Goal: Task Accomplishment & Management: Manage account settings

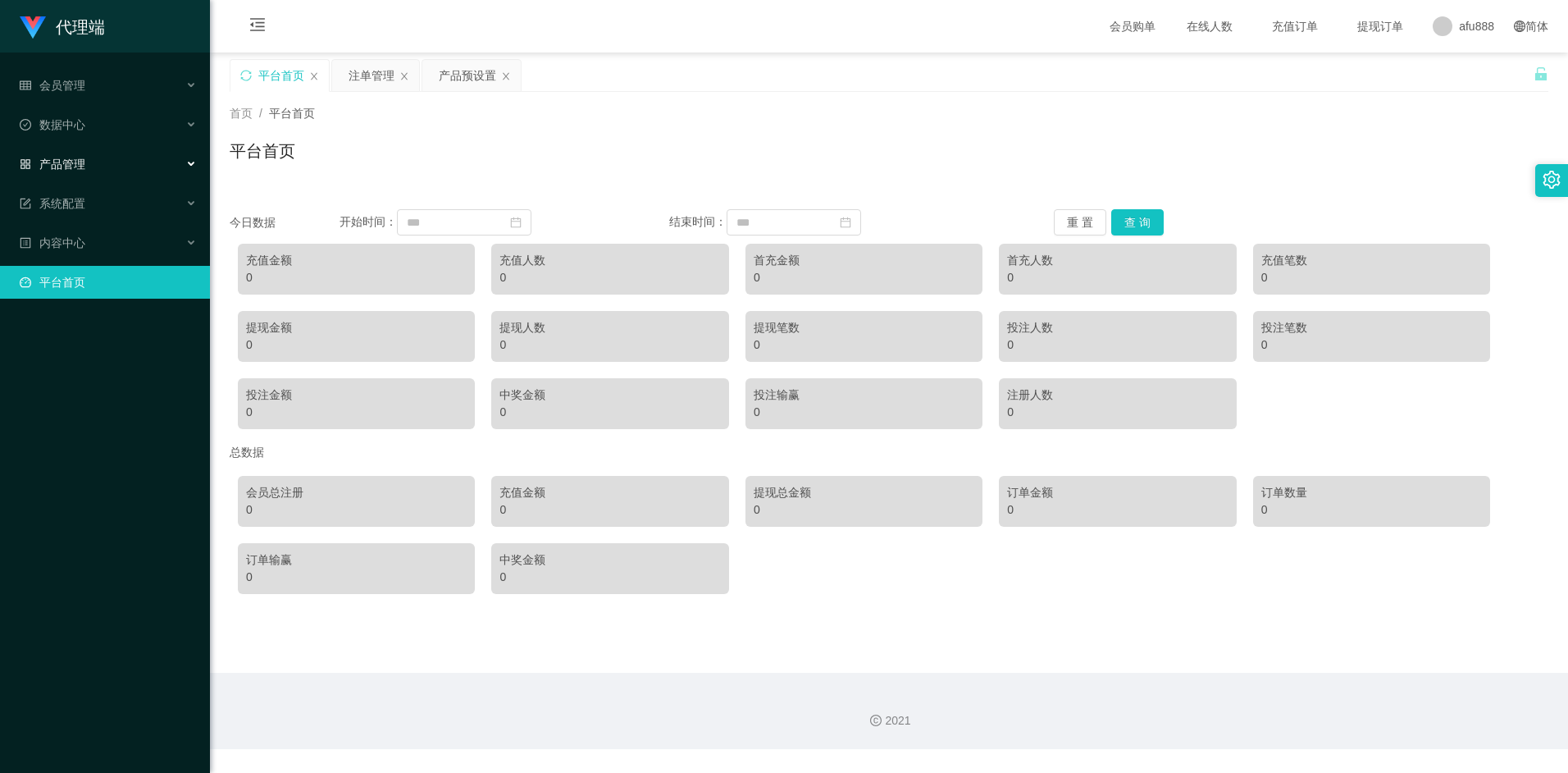
click at [75, 160] on span "产品管理" at bounding box center [53, 164] width 66 height 13
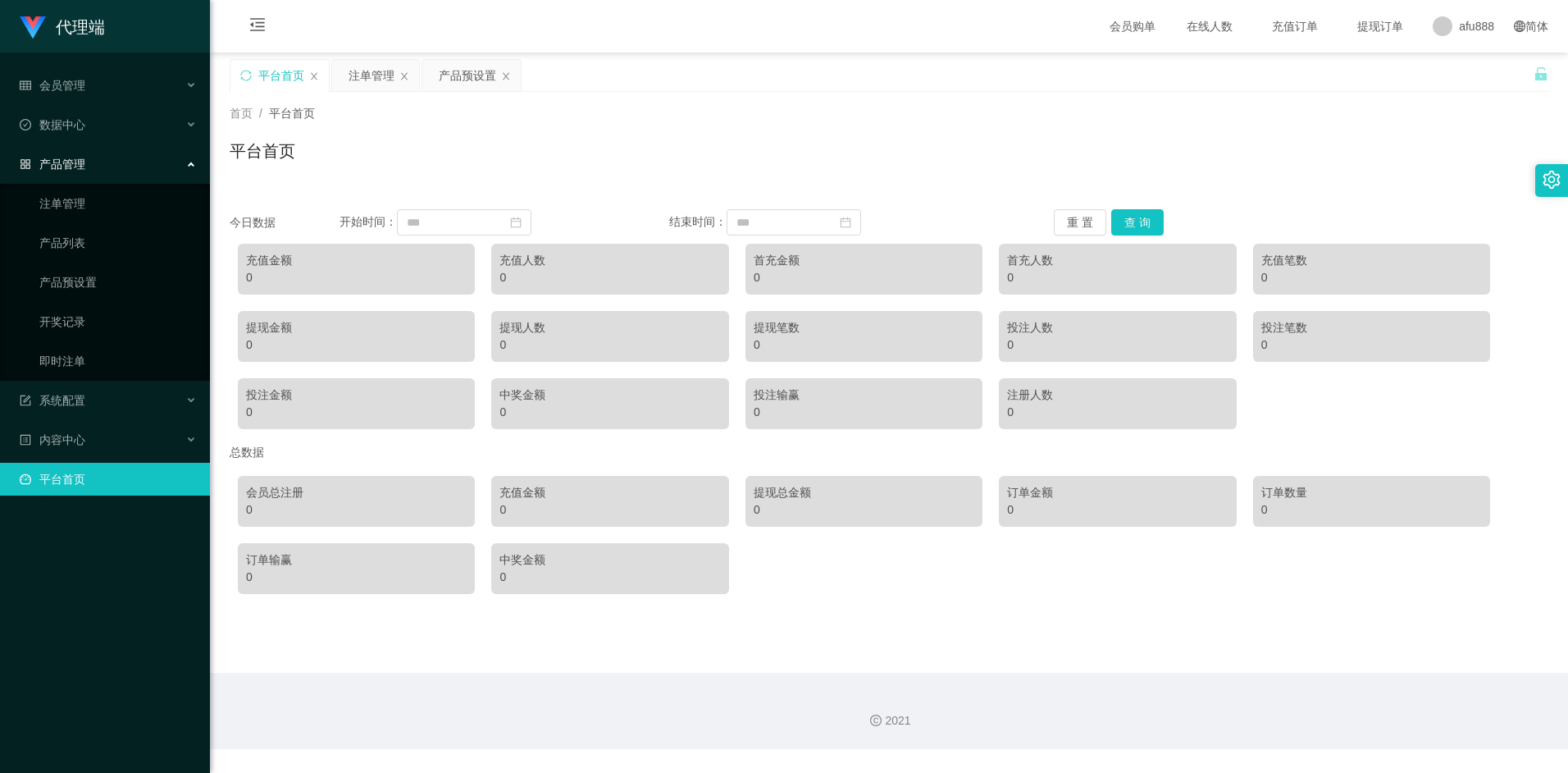
click at [80, 166] on span "产品管理" at bounding box center [53, 164] width 66 height 13
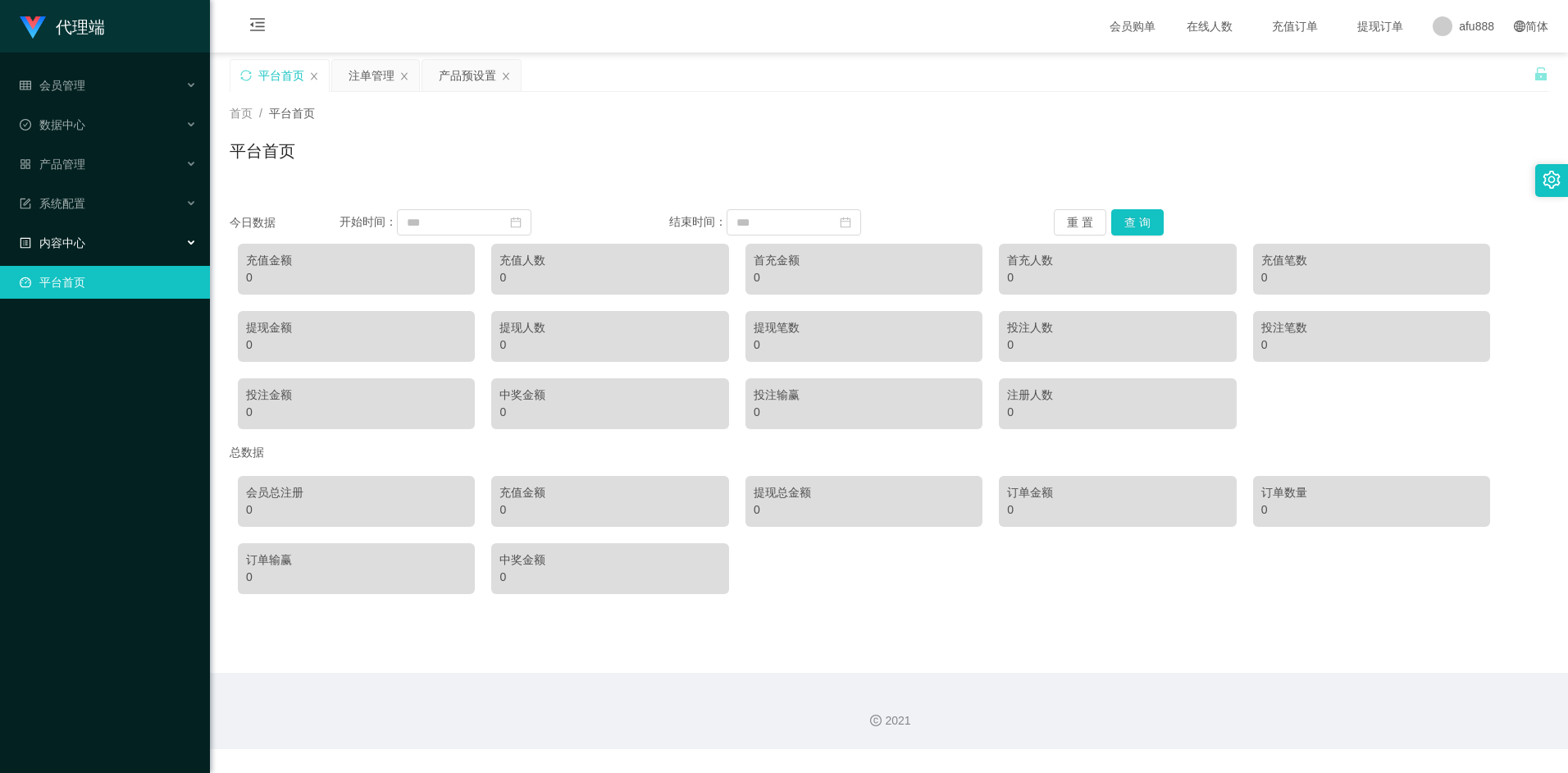
click at [91, 242] on div "内容中心" at bounding box center [105, 242] width 210 height 33
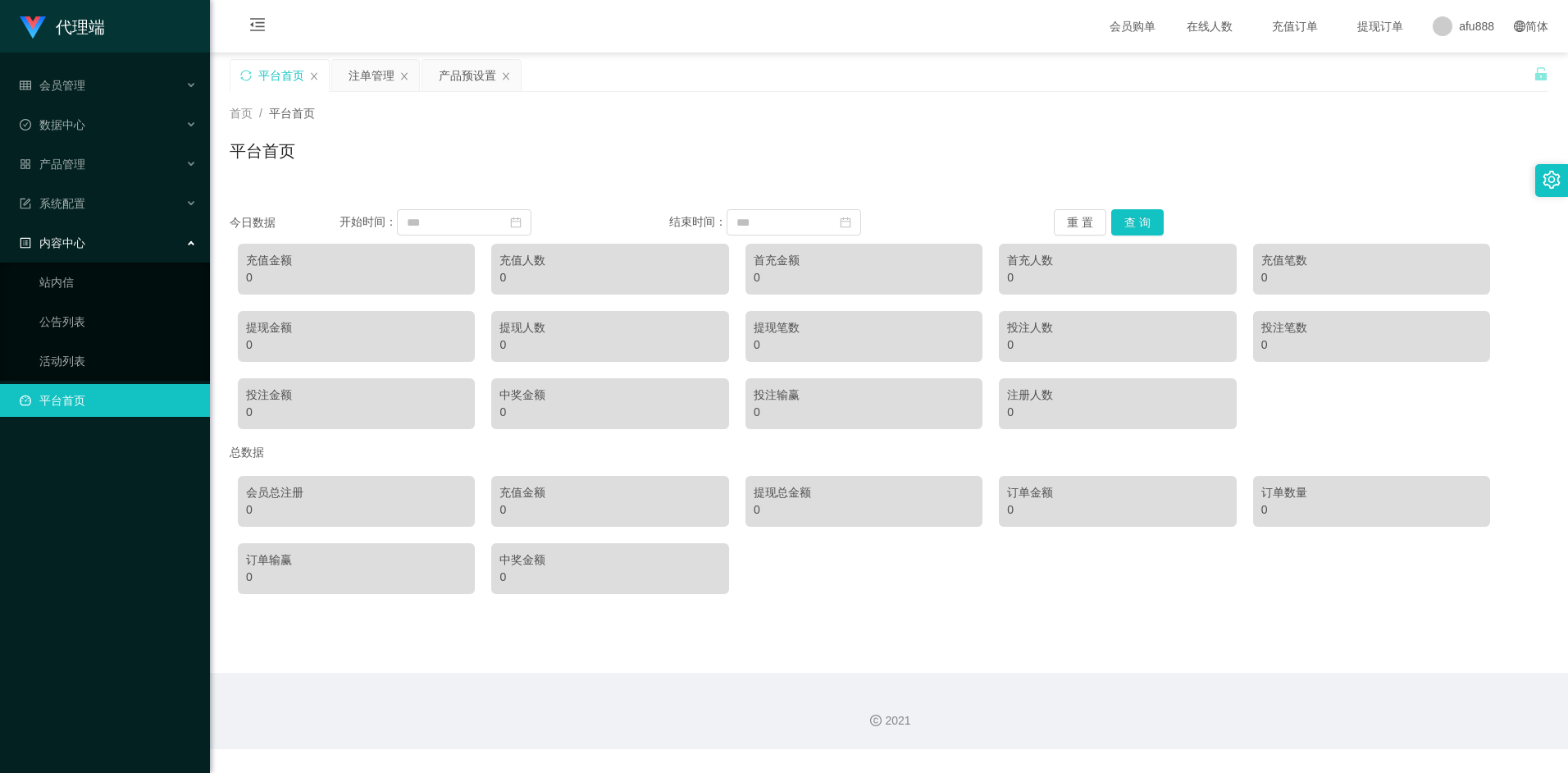
click at [91, 242] on div "内容中心" at bounding box center [105, 242] width 210 height 33
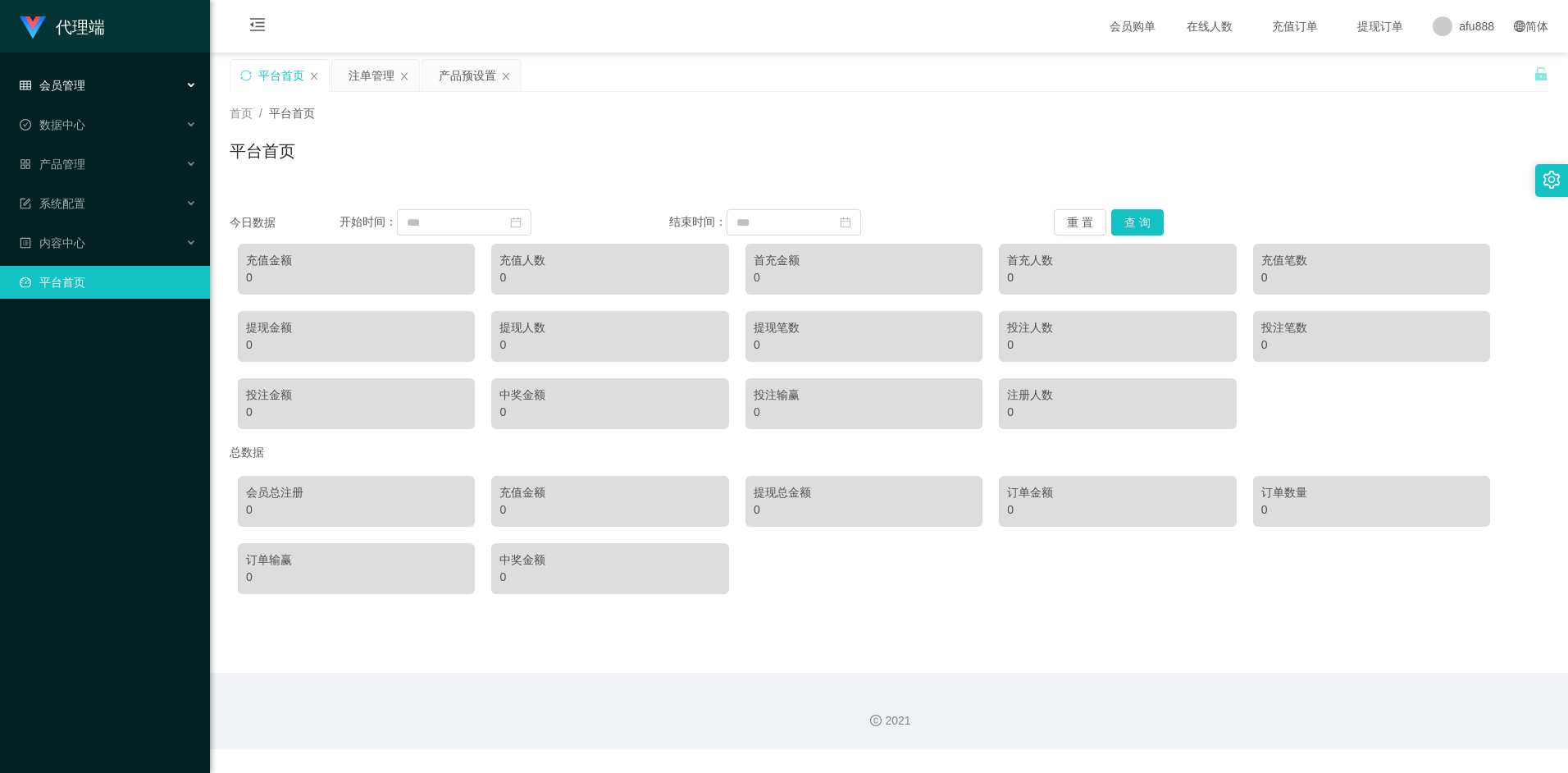
click at [122, 77] on div "会员管理" at bounding box center [105, 86] width 210 height 33
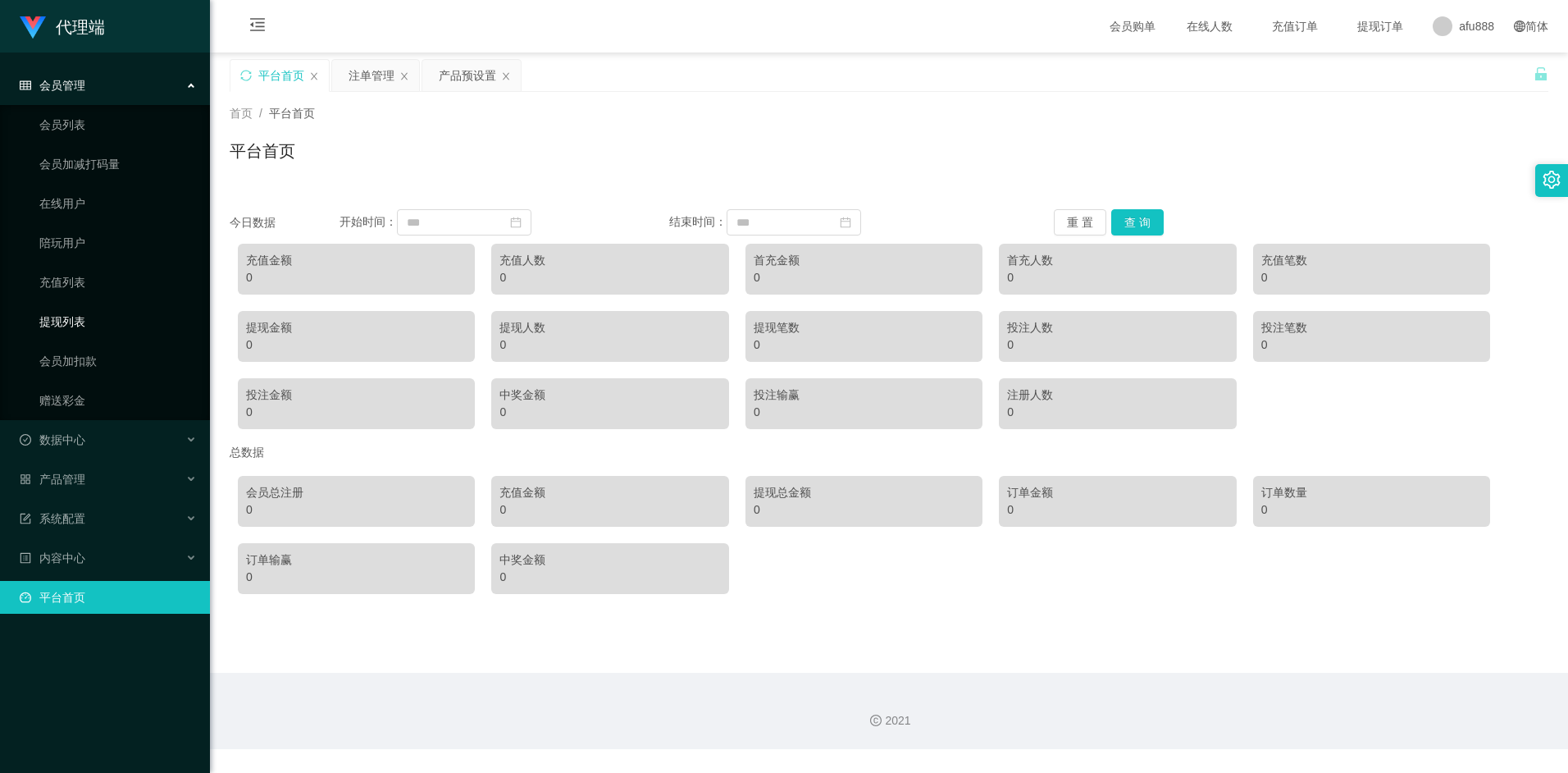
click at [76, 313] on link "提现列表" at bounding box center [118, 322] width 158 height 33
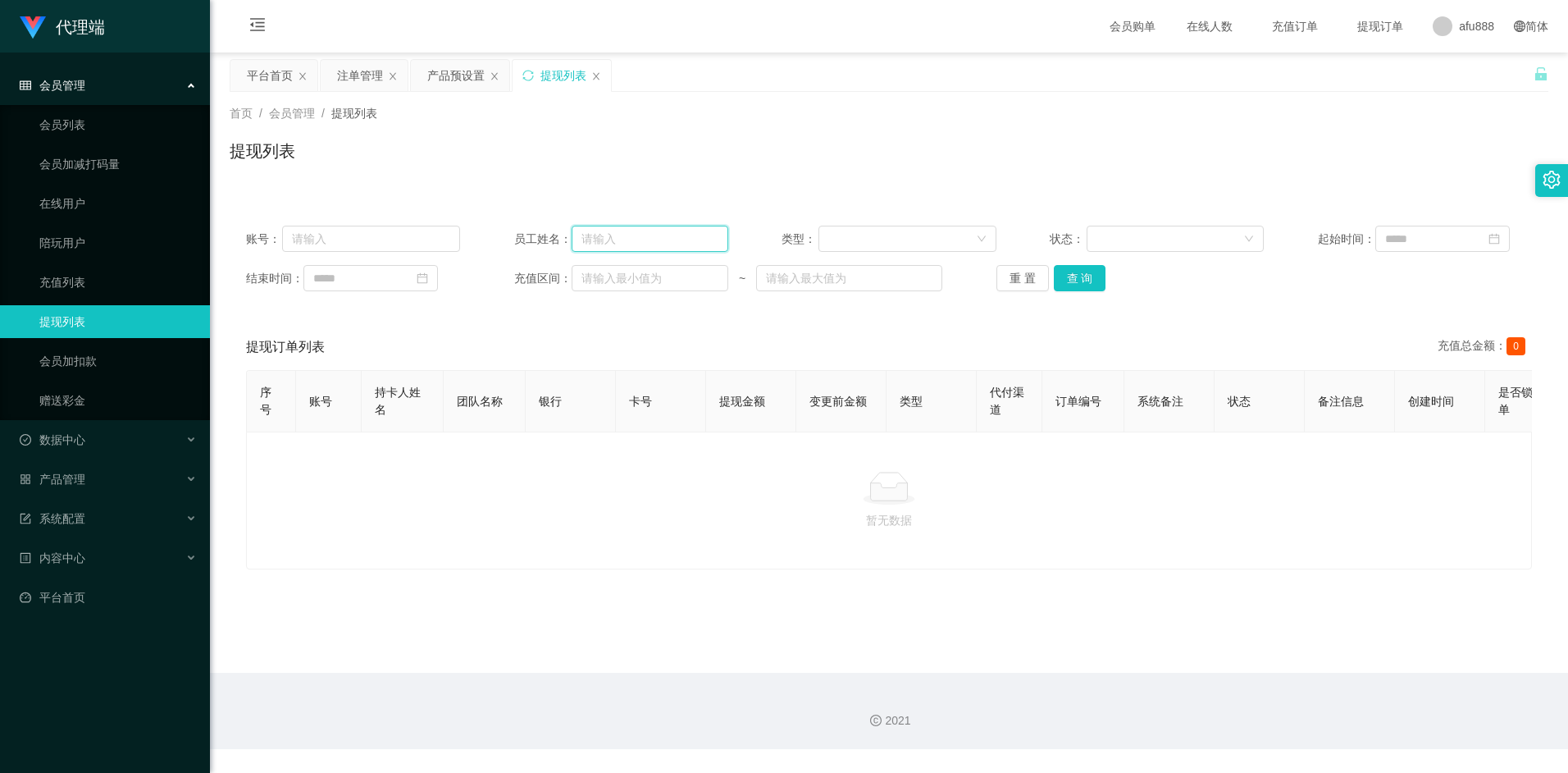
click at [605, 240] on input "text" at bounding box center [650, 239] width 157 height 26
click at [1097, 275] on button "查 询" at bounding box center [1081, 278] width 53 height 26
drag, startPoint x: 629, startPoint y: 239, endPoint x: 538, endPoint y: 240, distance: 91.0
click at [538, 240] on div "员工姓名： 8881" at bounding box center [620, 239] width 214 height 26
type input "ayang888"
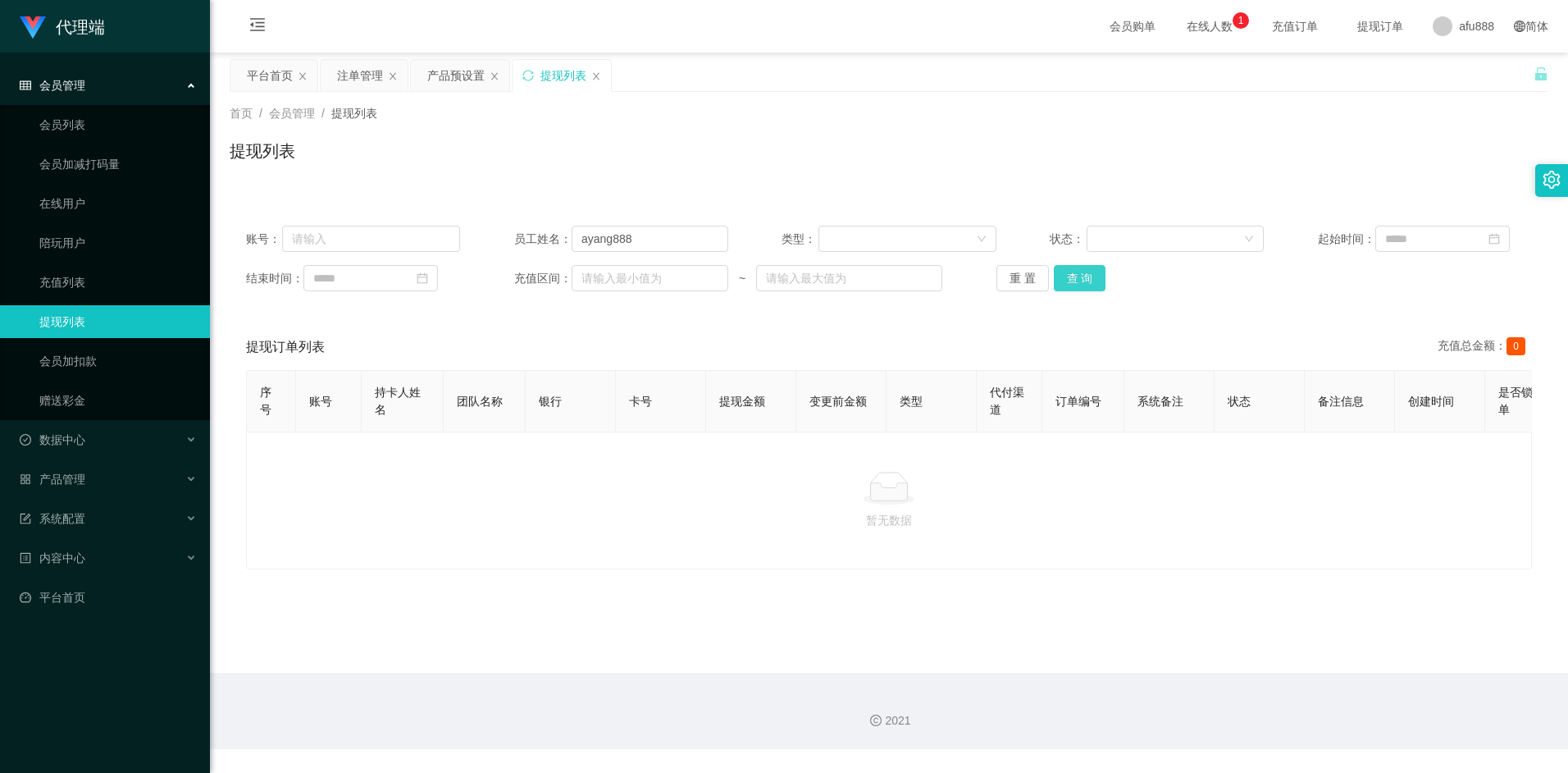
drag, startPoint x: 1088, startPoint y: 279, endPoint x: 1087, endPoint y: 289, distance: 10.0
click at [1088, 279] on button "查 询" at bounding box center [1081, 278] width 53 height 26
click at [89, 128] on link "会员列表" at bounding box center [118, 125] width 158 height 33
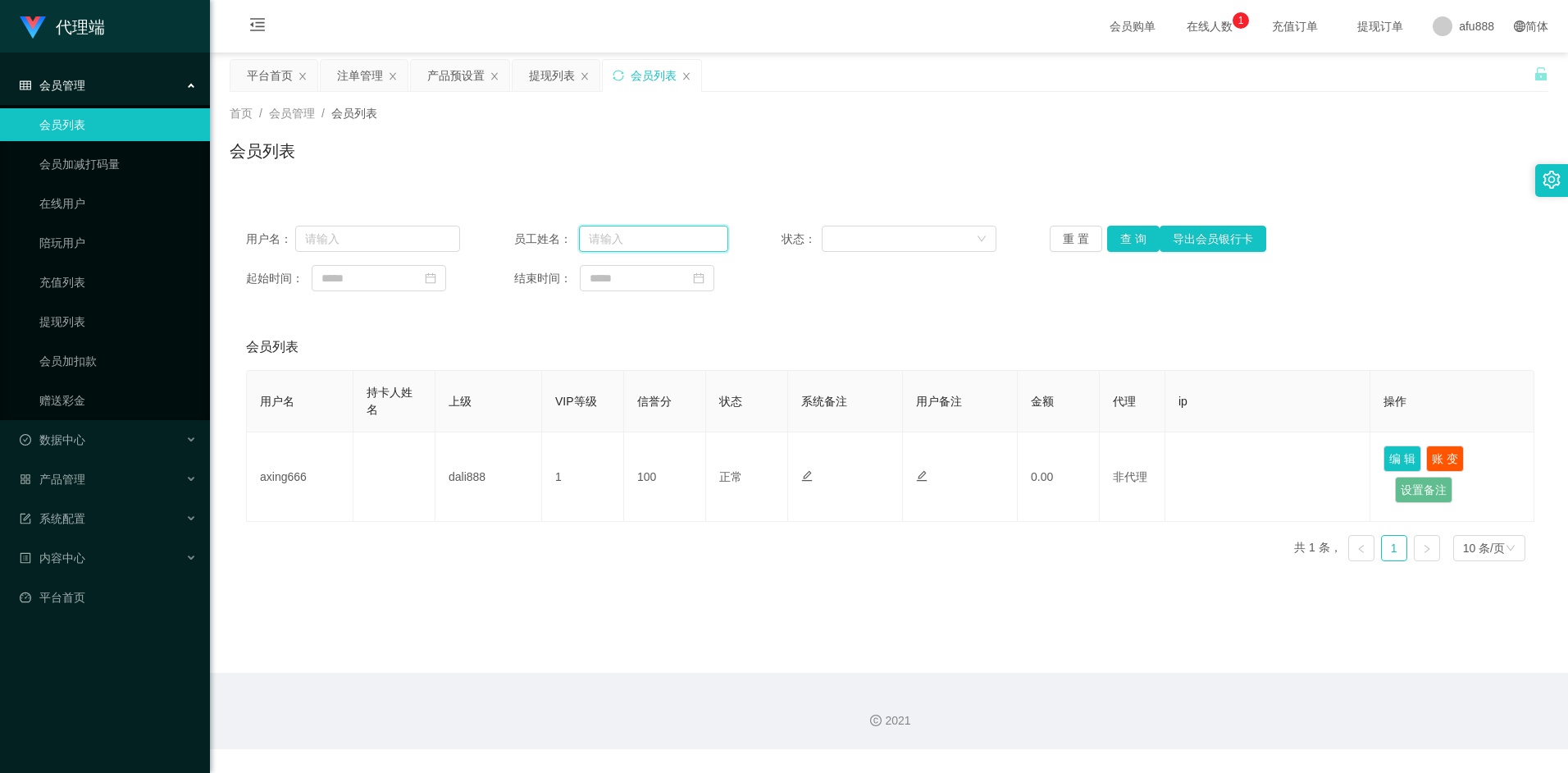
click at [629, 234] on input "text" at bounding box center [653, 239] width 149 height 26
click at [623, 243] on input "text" at bounding box center [653, 239] width 149 height 26
type input "ayang888"
click at [1124, 242] on button "查 询" at bounding box center [1133, 239] width 53 height 26
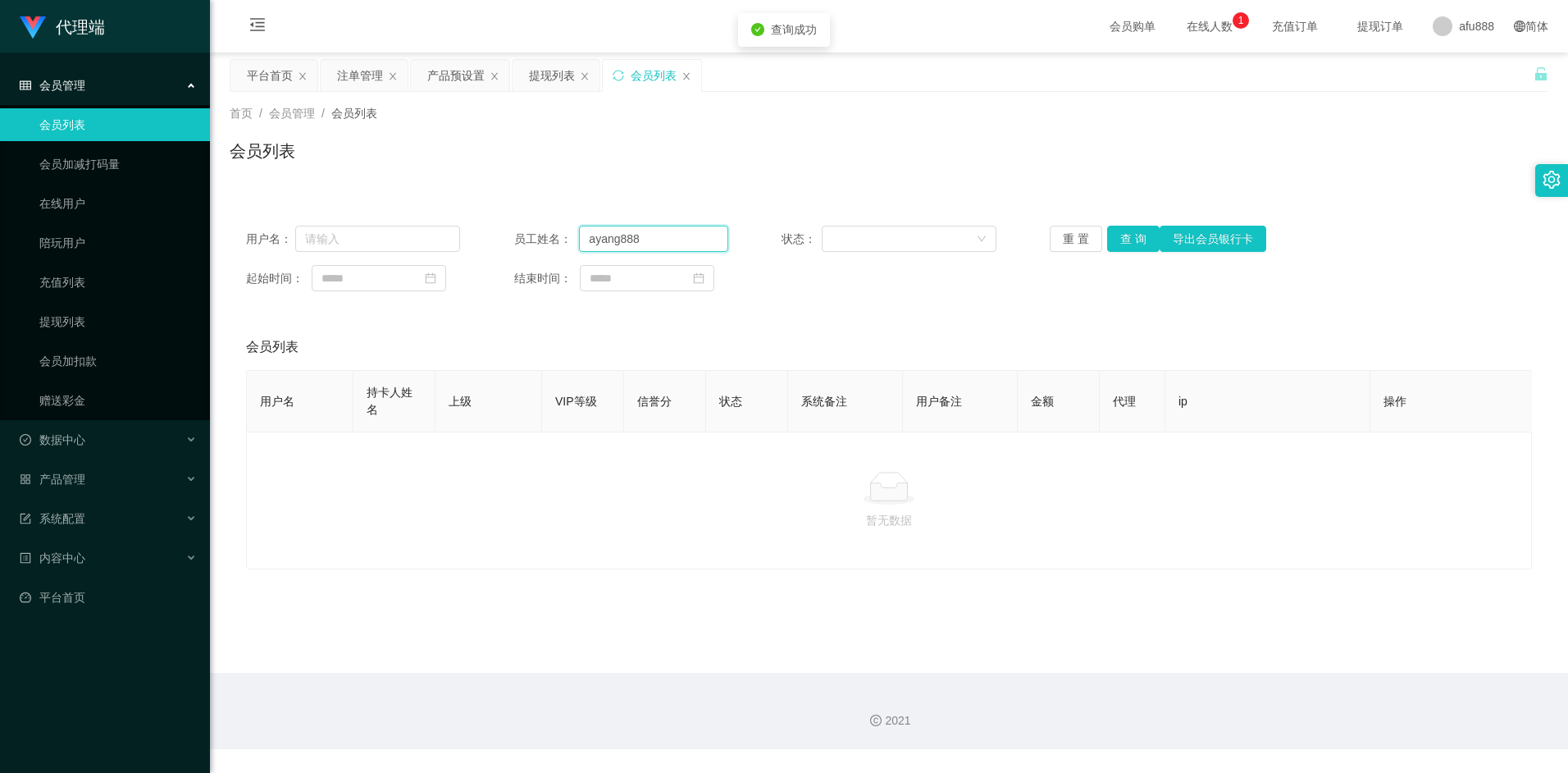
drag, startPoint x: 669, startPoint y: 236, endPoint x: 525, endPoint y: 232, distance: 144.1
click at [525, 233] on div "员工姓名： ayang888" at bounding box center [620, 239] width 214 height 26
click at [391, 242] on input "text" at bounding box center [378, 239] width 166 height 26
click at [417, 284] on input at bounding box center [379, 278] width 135 height 26
click at [625, 204] on div "用户名： 员工姓名： 状态： 重 置 查 询 导出会员银行卡 起始时间： 结束时间： 会员列表 用户名 持卡人姓名 上级 VIP等级 信誉分 状态 系统备注 …" at bounding box center [888, 379] width 1318 height 380
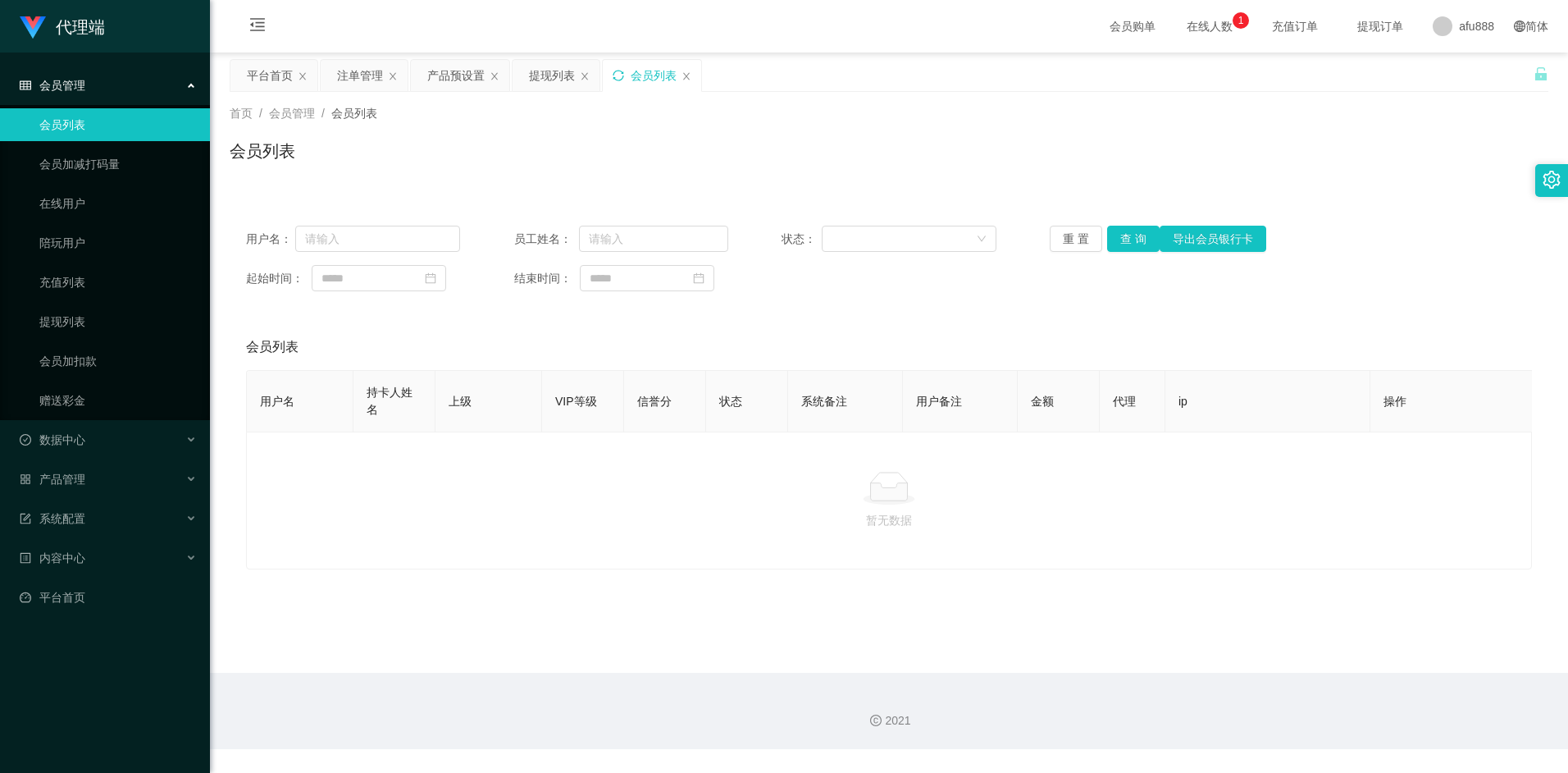
click at [618, 73] on icon "图标: sync" at bounding box center [618, 76] width 12 height 12
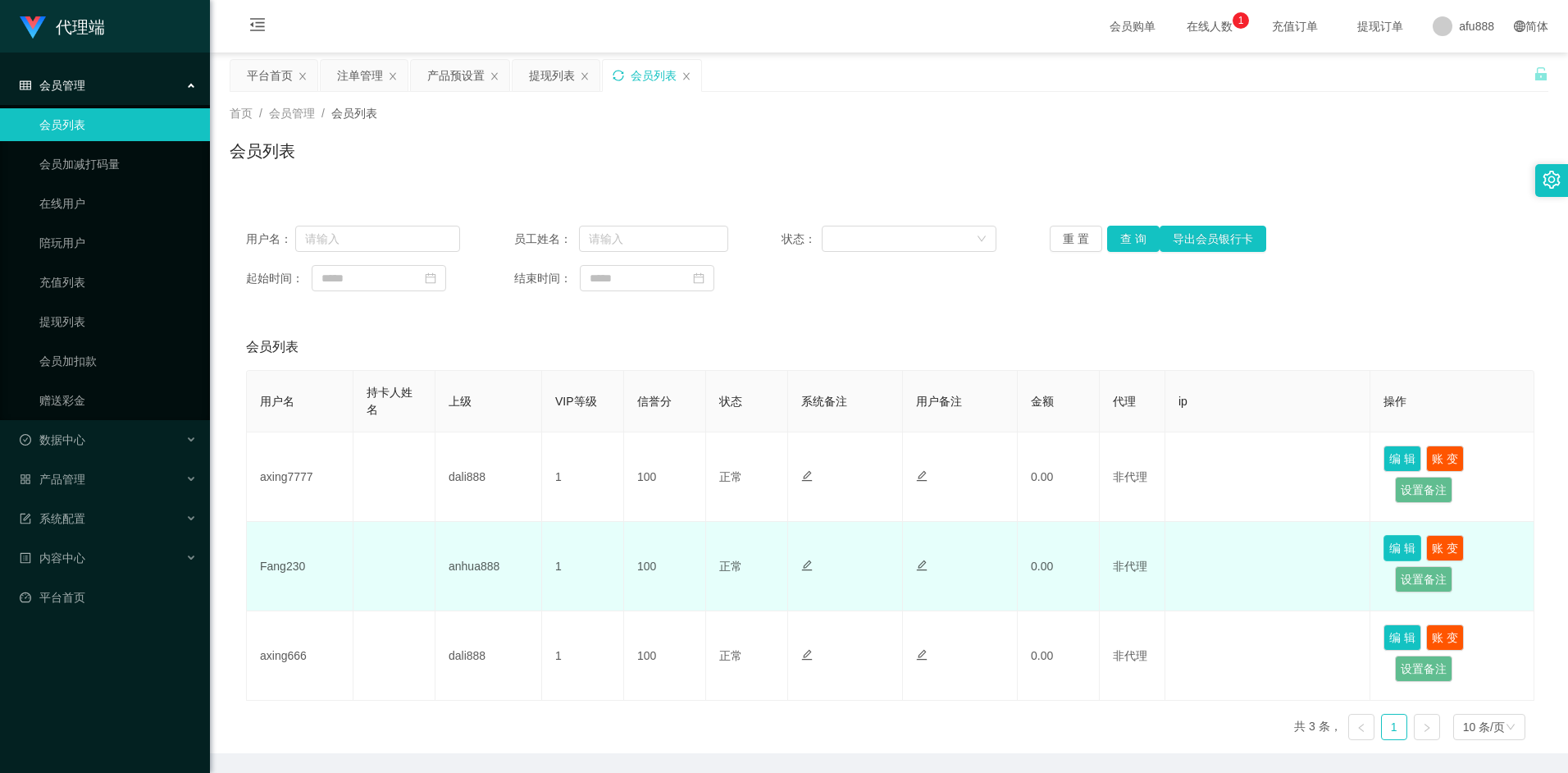
click at [1408, 544] on button "编 辑" at bounding box center [1401, 548] width 37 height 26
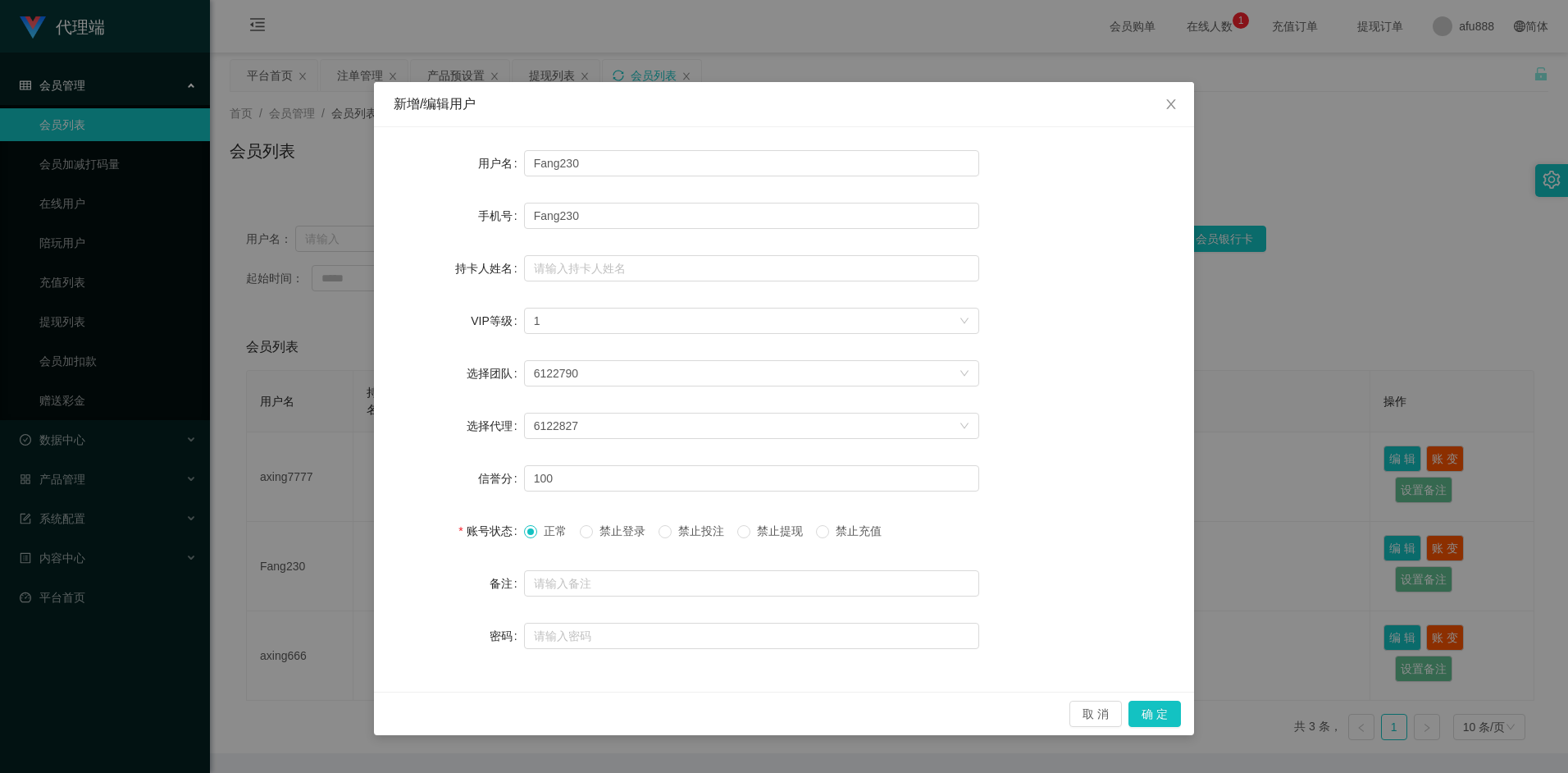
click at [1291, 321] on div "新增/编辑用户 用户名 Fang230 手机号 Fang230 持卡人姓名 VIP等级 选择VIP等级 1 选择团队 6122790 选择代理 6122827…" at bounding box center [784, 386] width 1568 height 773
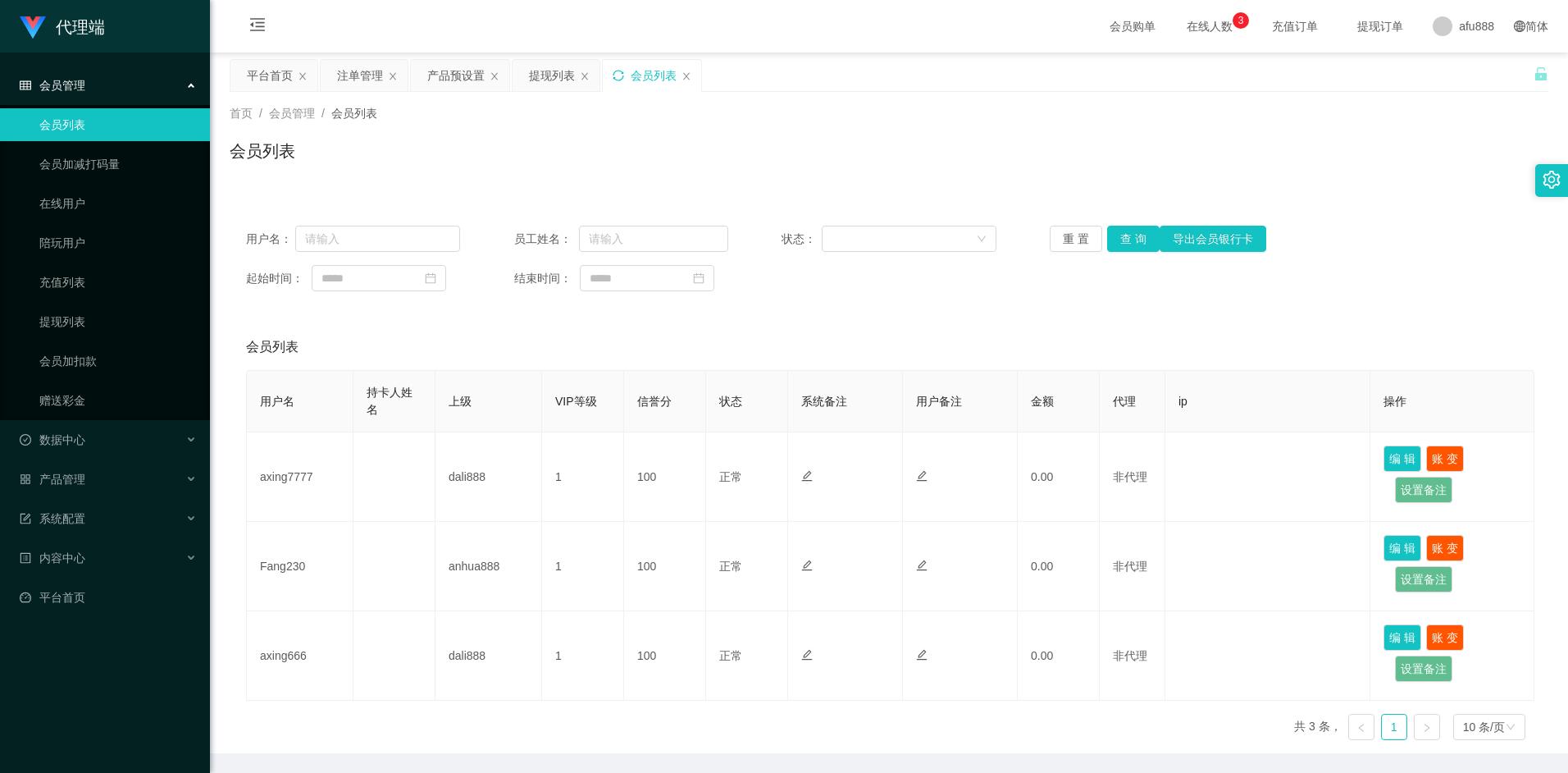
click at [500, 165] on div "会员列表" at bounding box center [888, 157] width 1318 height 37
click at [620, 71] on icon "图标: sync" at bounding box center [618, 76] width 12 height 12
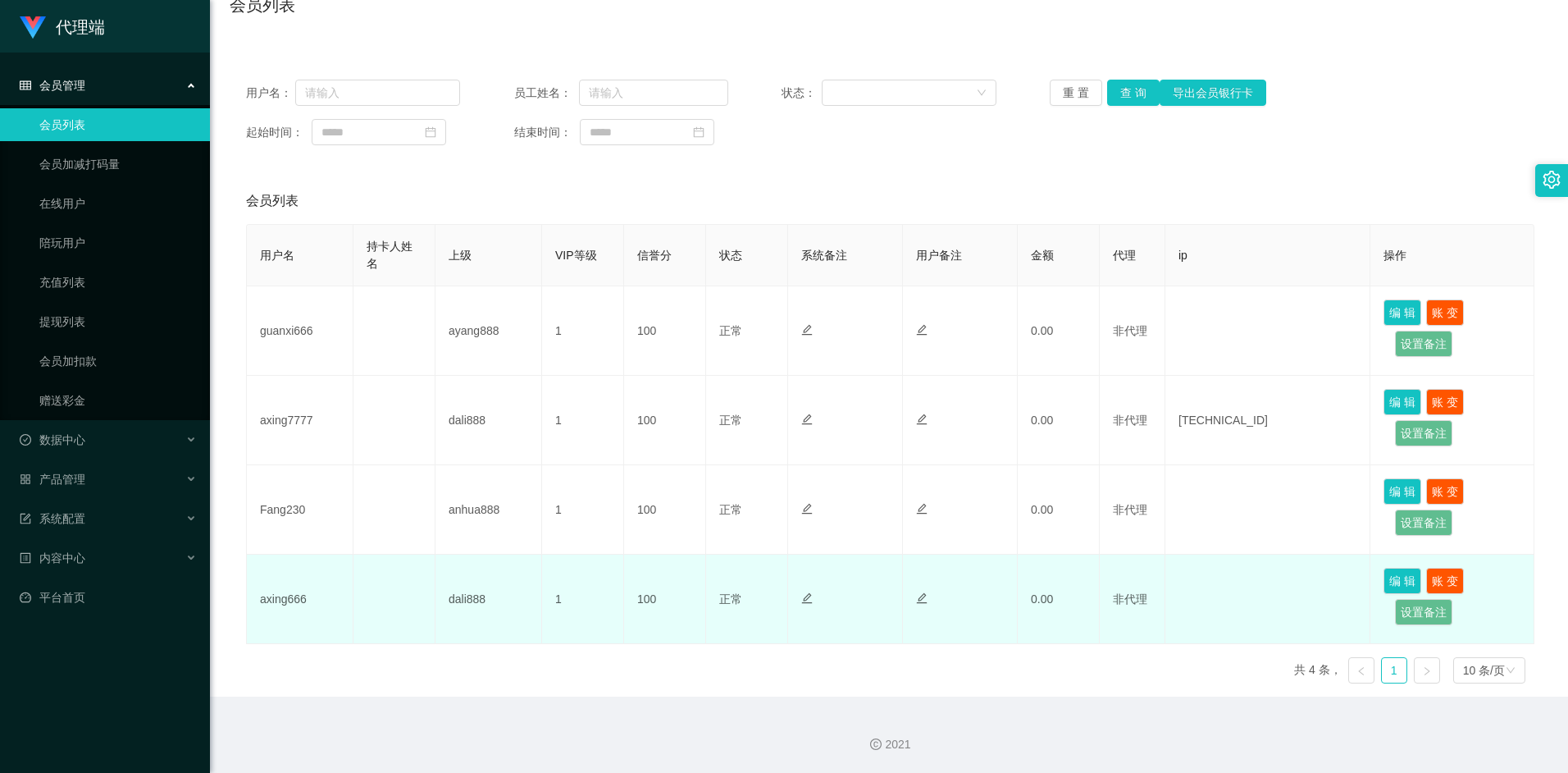
scroll to position [29, 0]
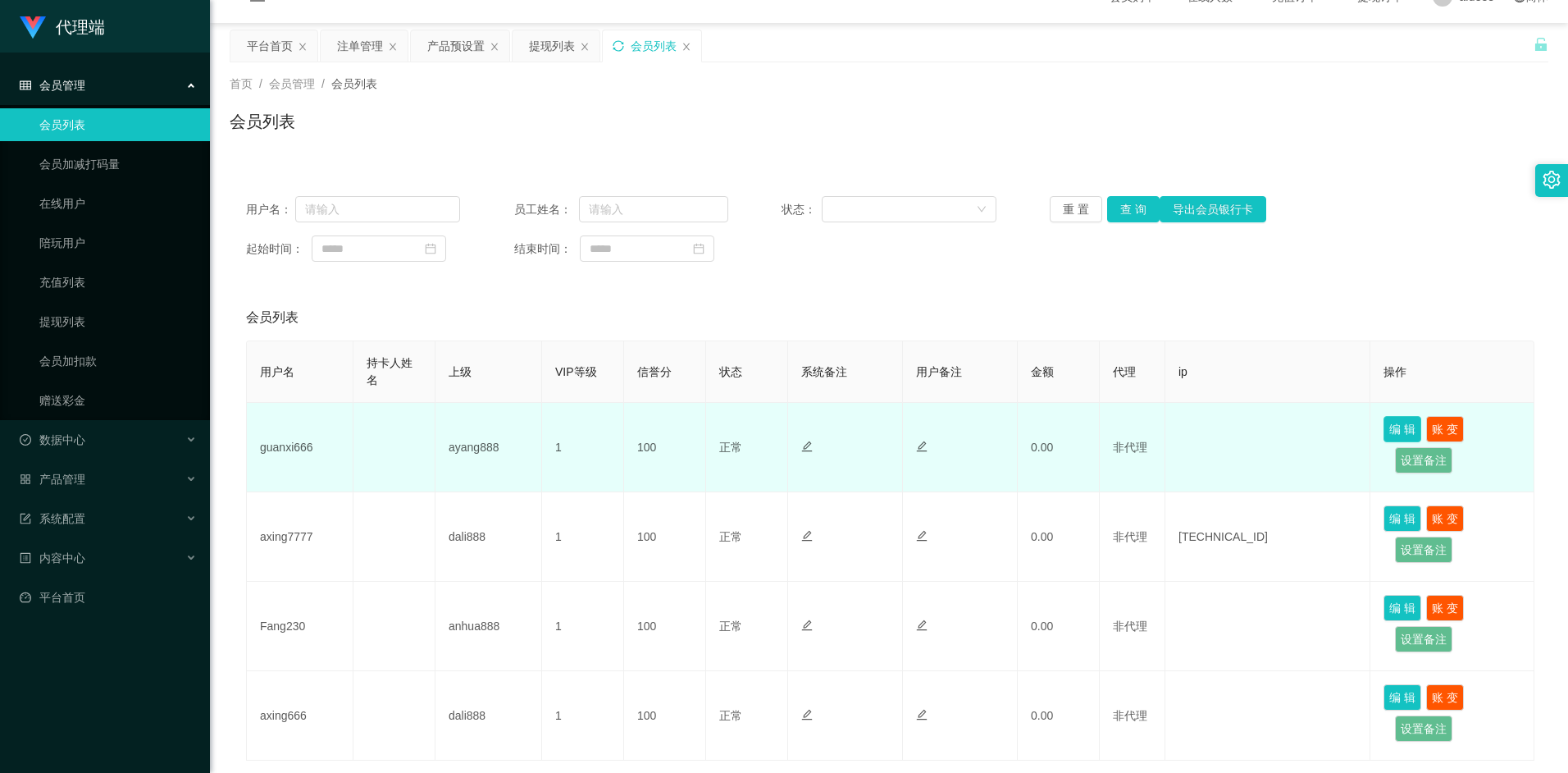
click at [1389, 425] on button "编 辑" at bounding box center [1401, 428] width 37 height 26
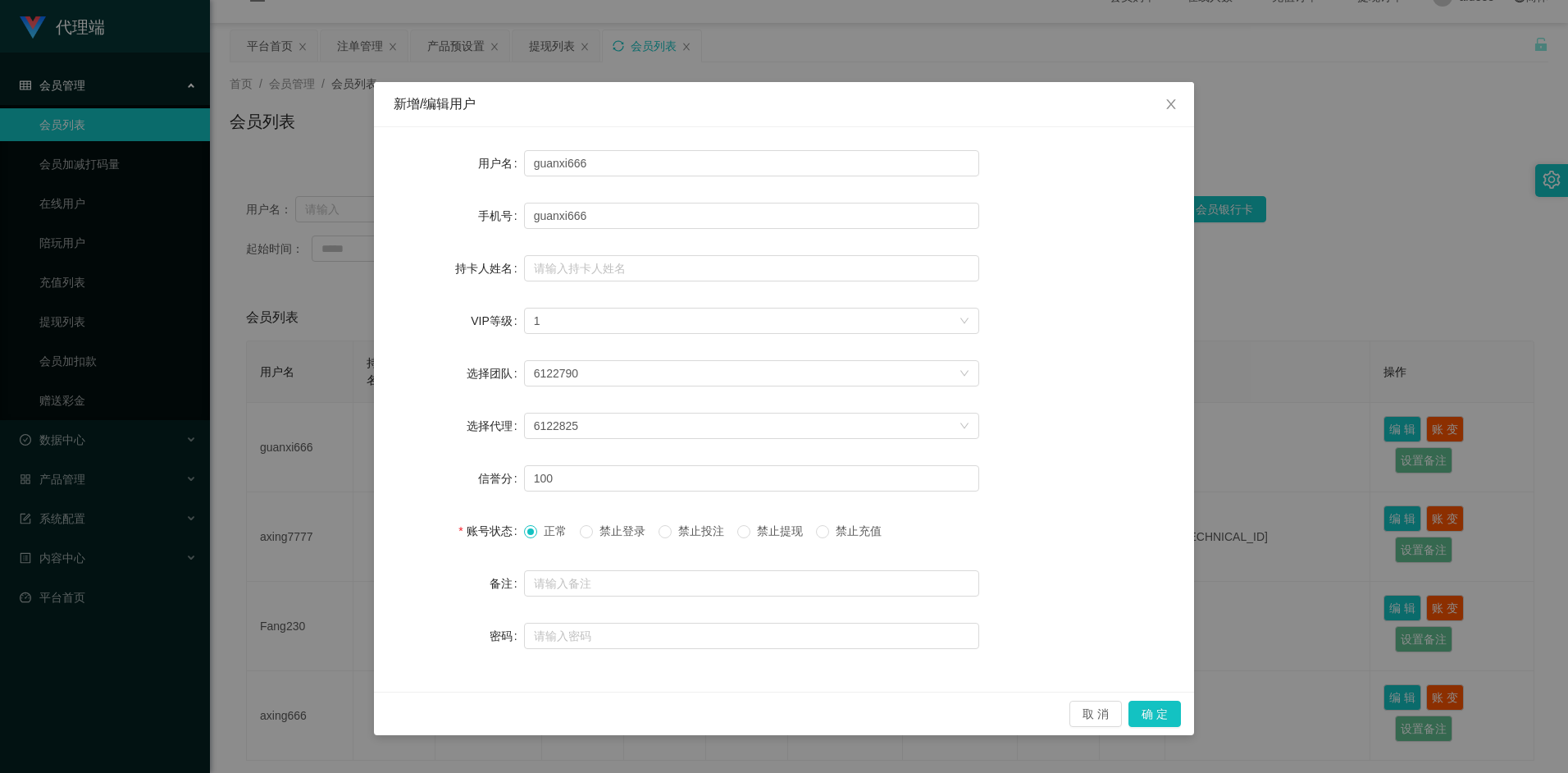
click at [1298, 290] on div "新增/编辑用户 用户名 guanxi666 手机号 guanxi666 持卡人姓名 VIP等级 选择VIP等级 1 选择团队 6122790 选择代理 612…" at bounding box center [784, 386] width 1568 height 773
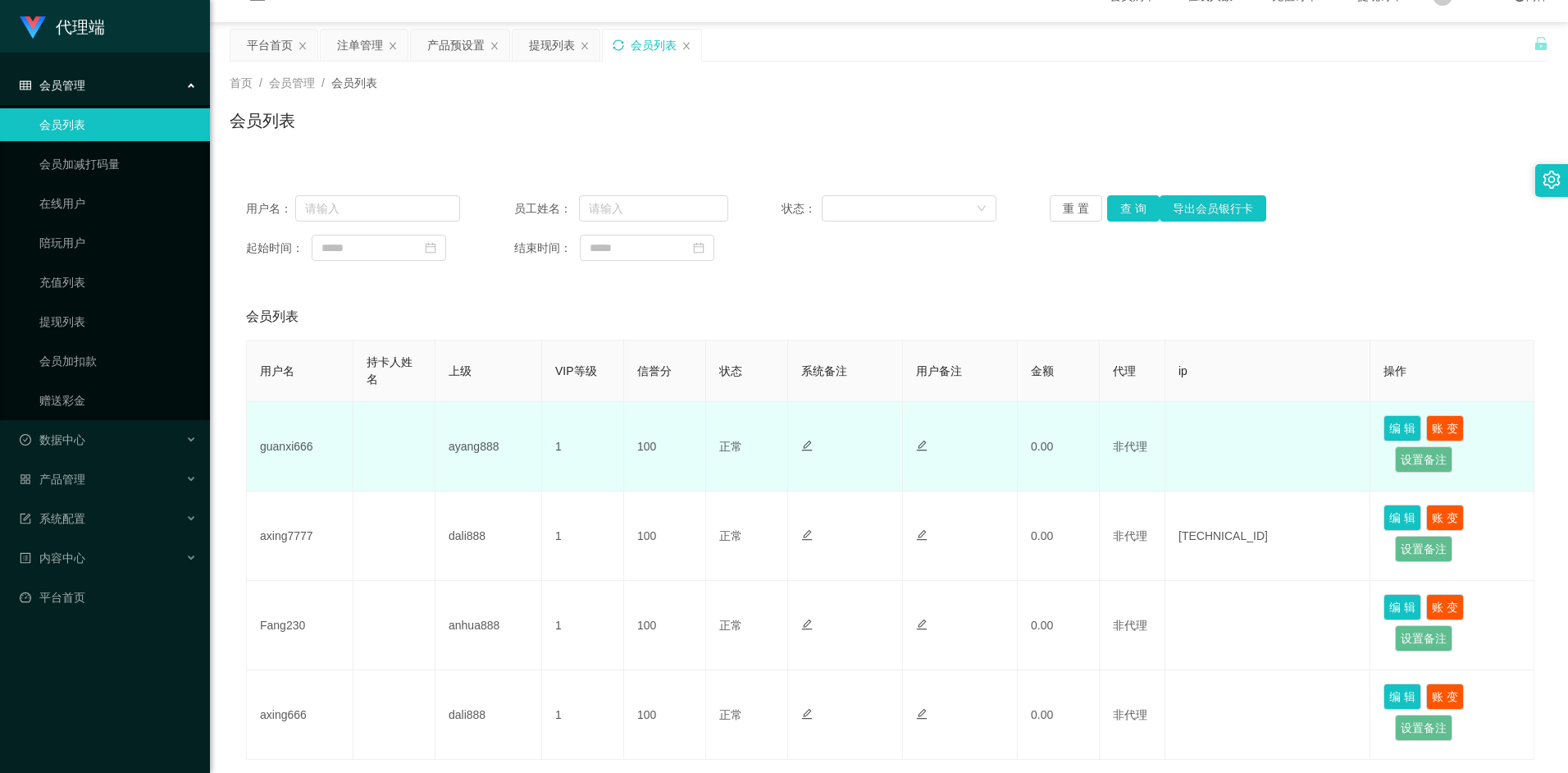
click at [481, 452] on td "ayang888" at bounding box center [488, 447] width 107 height 89
